Goal: Task Accomplishment & Management: Use online tool/utility

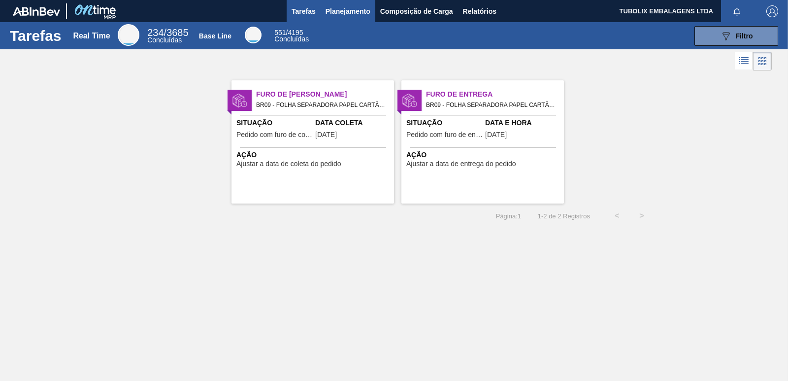
click at [350, 9] on span "Planejamento" at bounding box center [347, 11] width 45 height 12
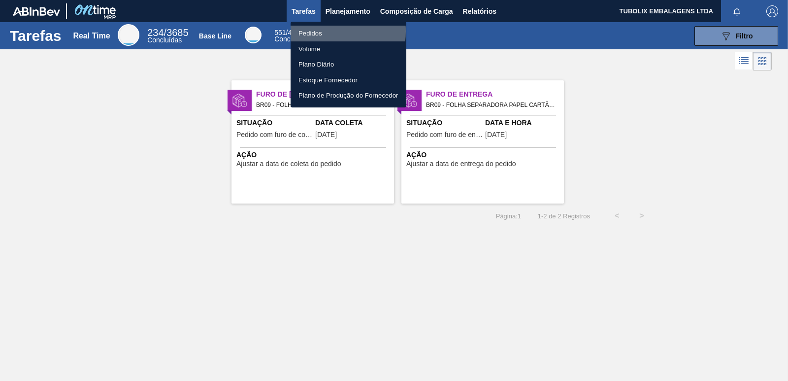
click at [313, 31] on li "Pedidos" at bounding box center [349, 34] width 116 height 16
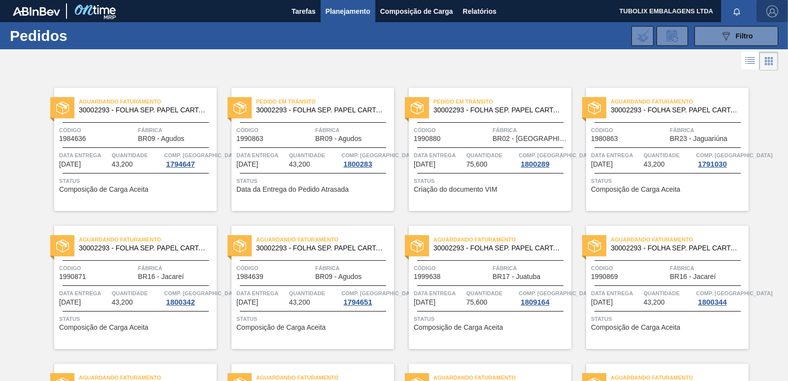
click at [773, 11] on img "button" at bounding box center [772, 11] width 12 height 12
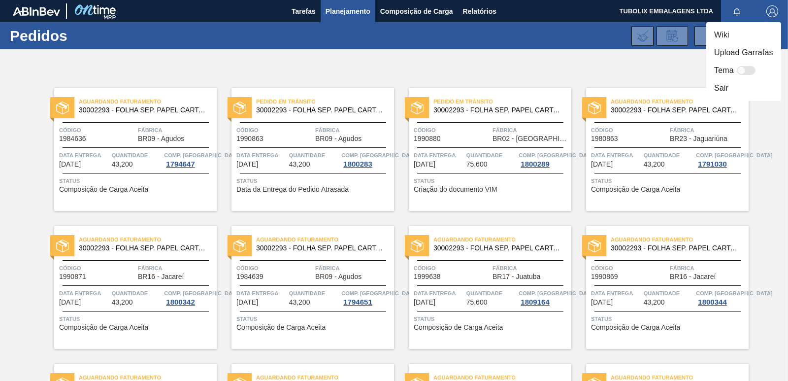
click at [729, 86] on li "Sair" at bounding box center [743, 88] width 75 height 18
